Goal: Navigation & Orientation: Understand site structure

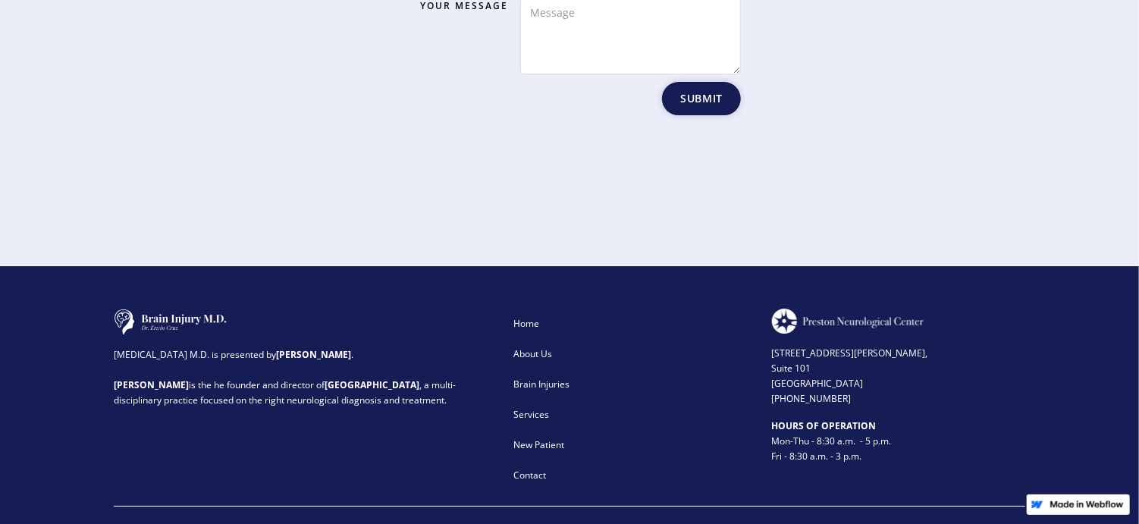
scroll to position [2503, 0]
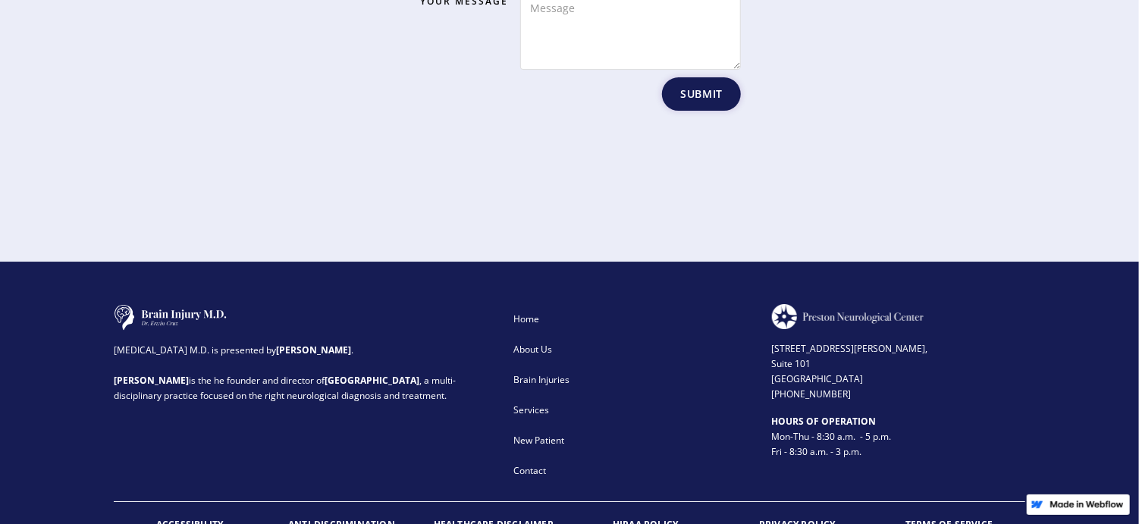
click at [550, 342] on div "About Us" at bounding box center [633, 349] width 238 height 15
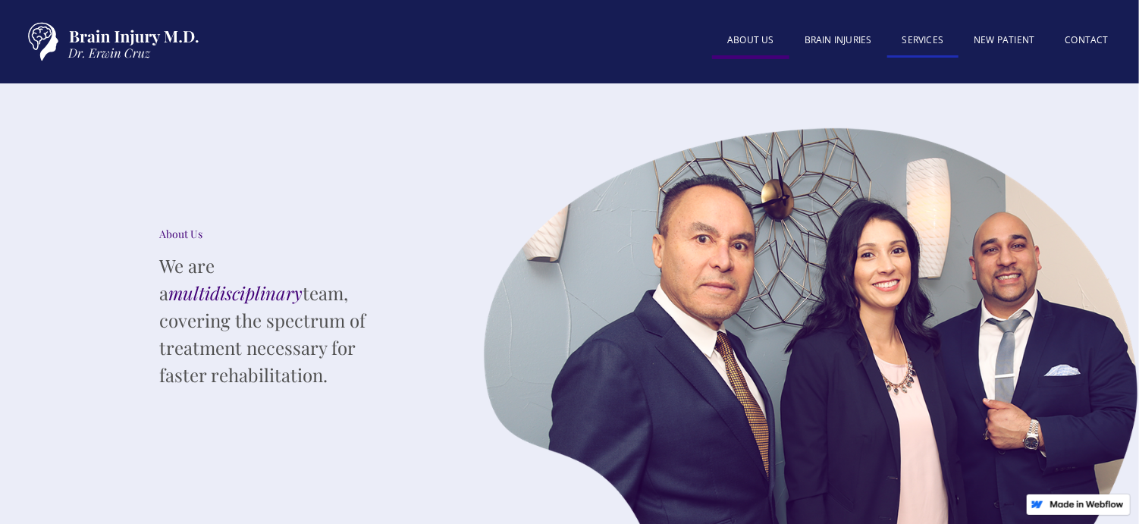
click at [914, 33] on link "SERVICES" at bounding box center [924, 41] width 72 height 33
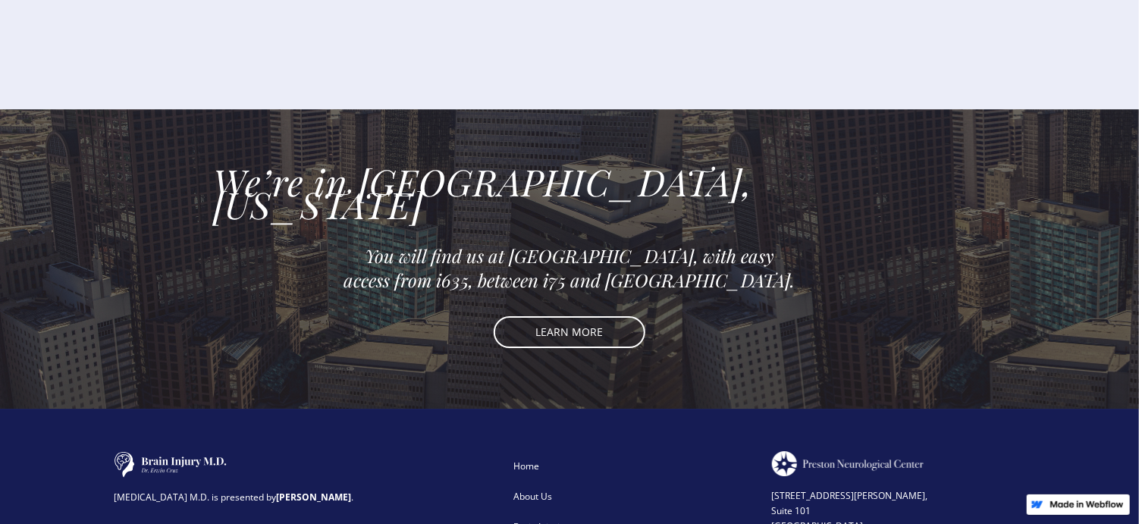
scroll to position [2503, 0]
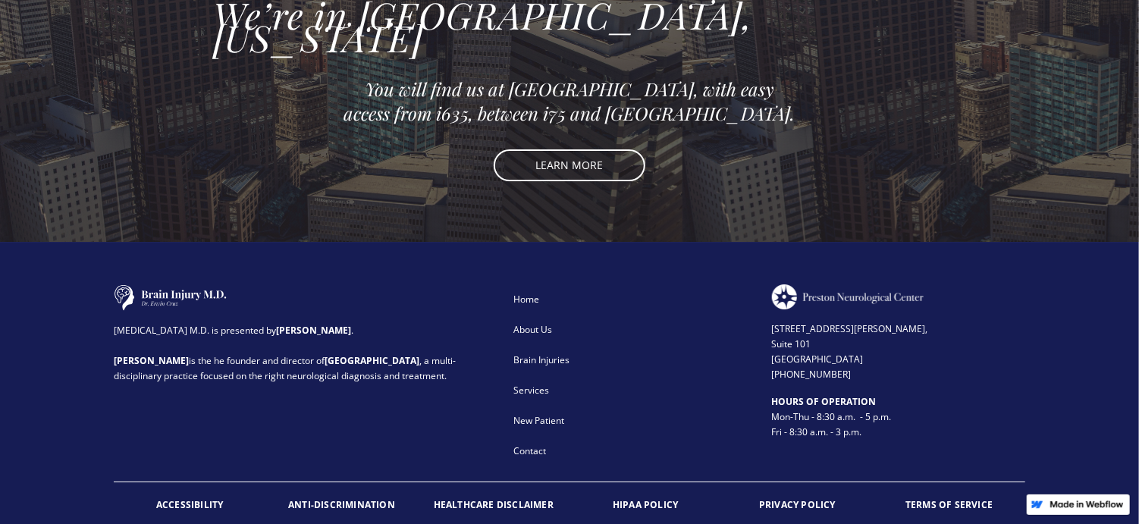
click at [525, 322] on div "About Us" at bounding box center [633, 329] width 238 height 15
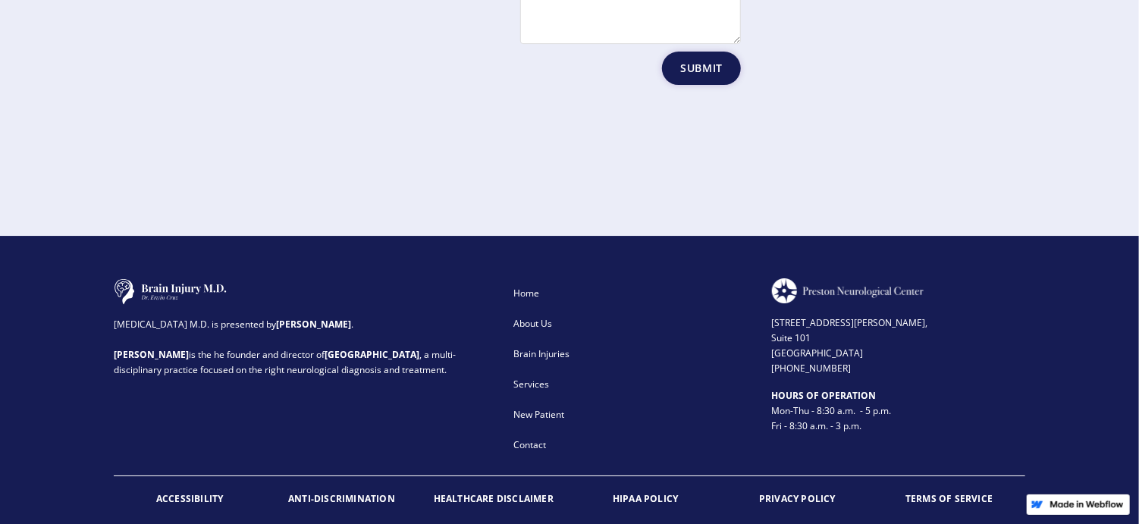
scroll to position [2531, 0]
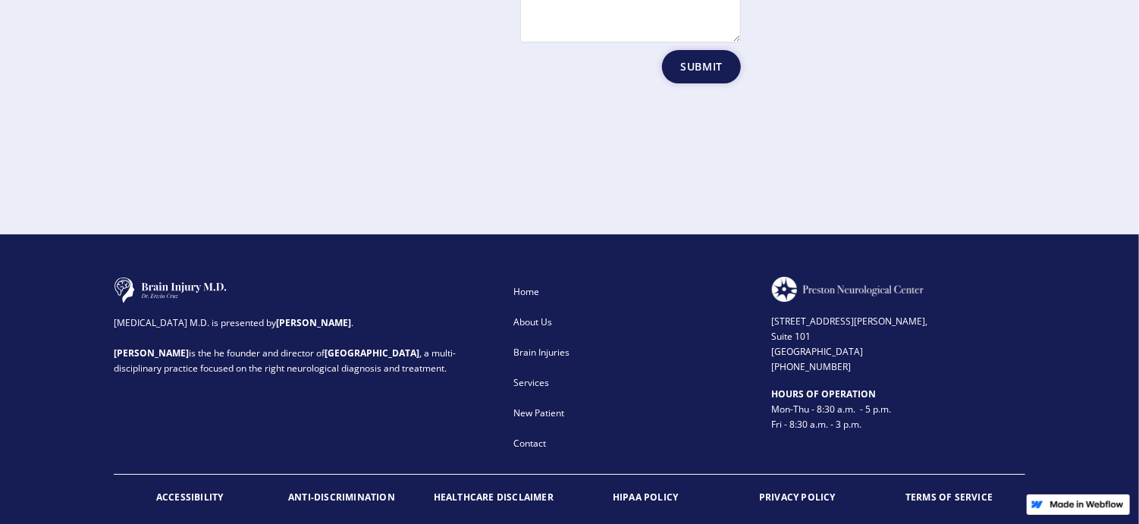
click at [533, 376] on div "Services" at bounding box center [633, 383] width 238 height 15
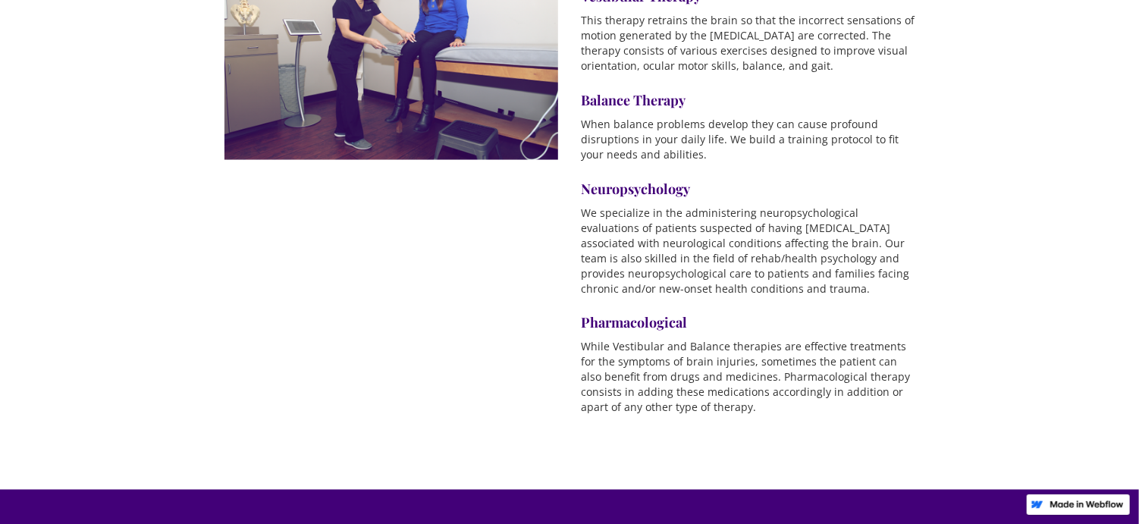
scroll to position [1138, 0]
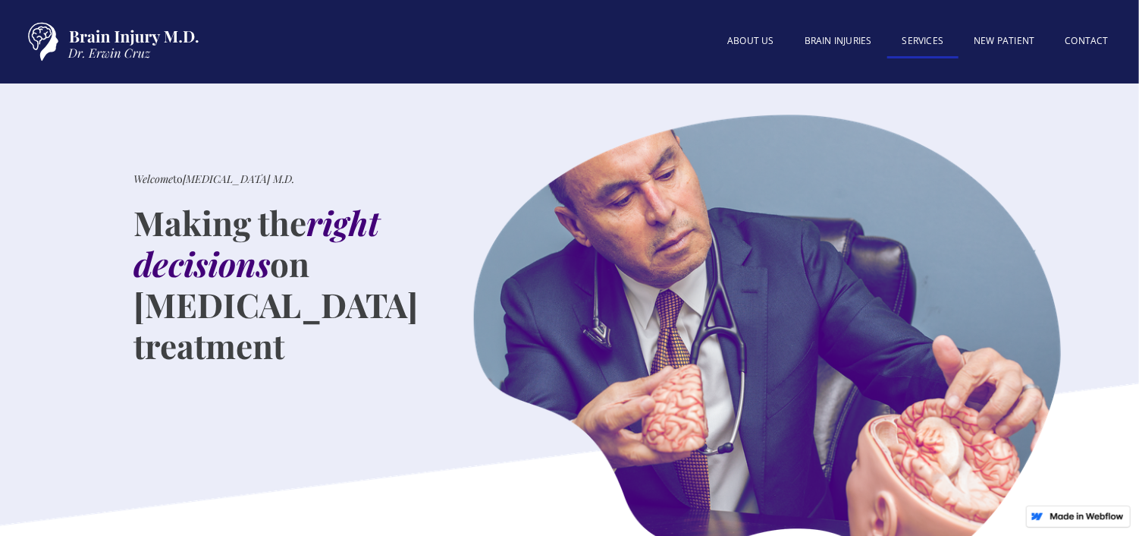
click at [907, 46] on link "SERVICES" at bounding box center [924, 42] width 72 height 33
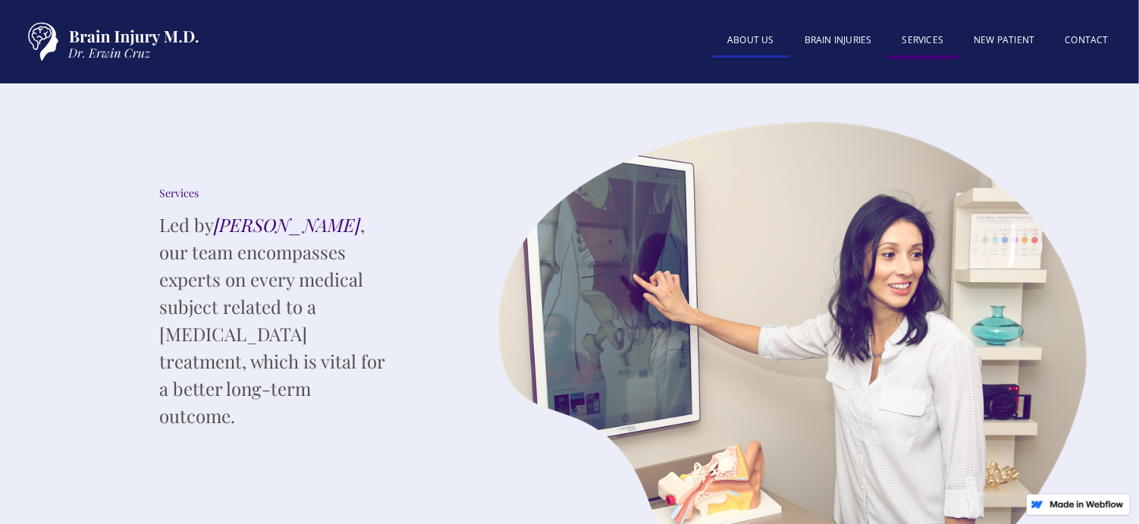
click at [750, 32] on link "About US" at bounding box center [750, 41] width 77 height 33
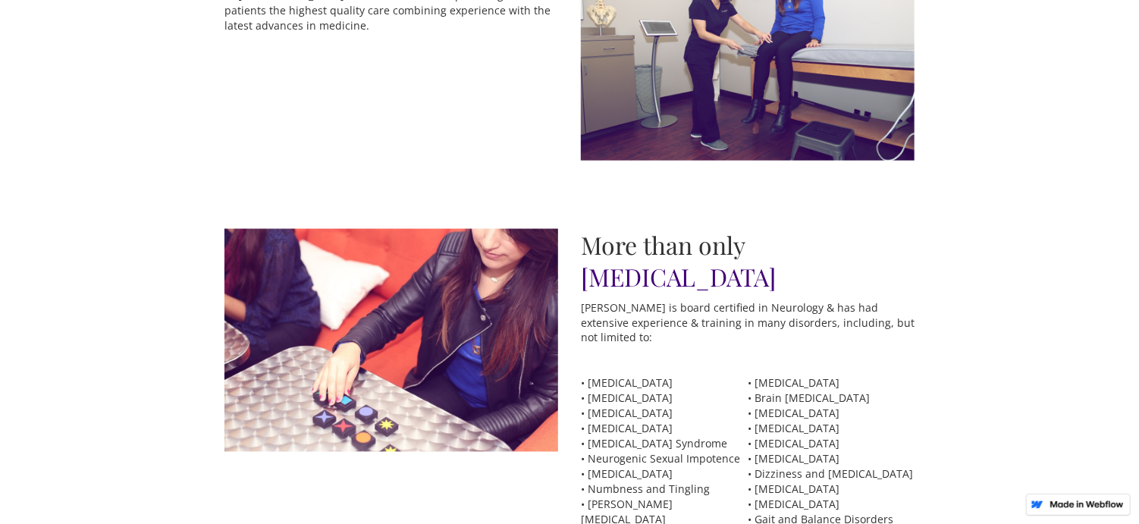
scroll to position [1138, 0]
